Goal: Navigation & Orientation: Find specific page/section

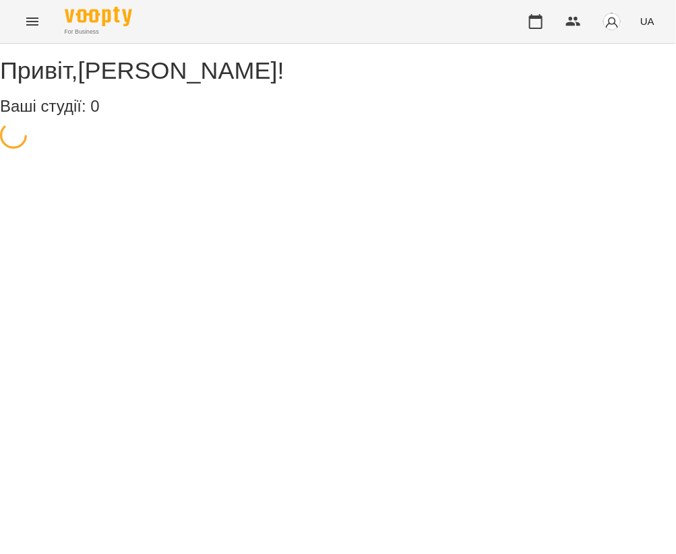
select select "**"
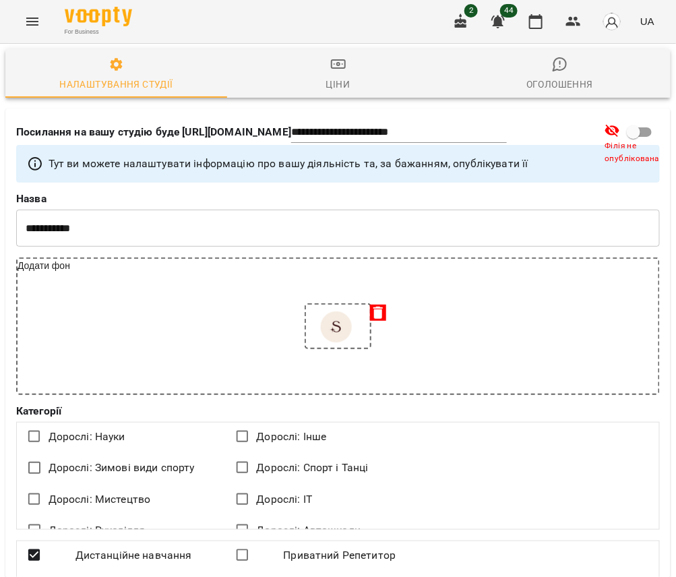
click at [46, 26] on button "Menu" at bounding box center [32, 21] width 32 height 32
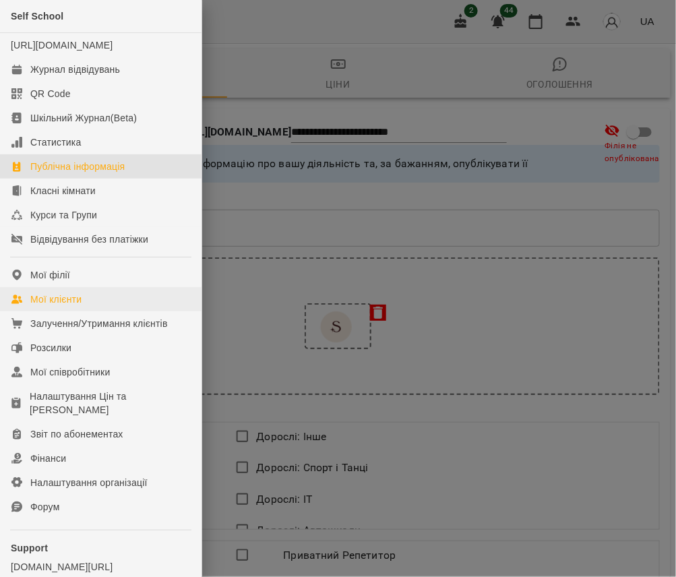
click at [93, 302] on link "Мої клієнти" at bounding box center [100, 299] width 201 height 24
